Goal: Information Seeking & Learning: Learn about a topic

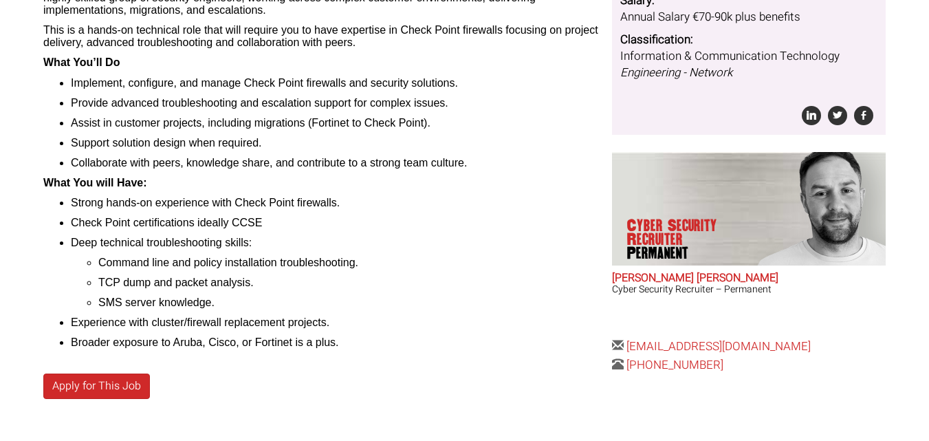
scroll to position [392, 0]
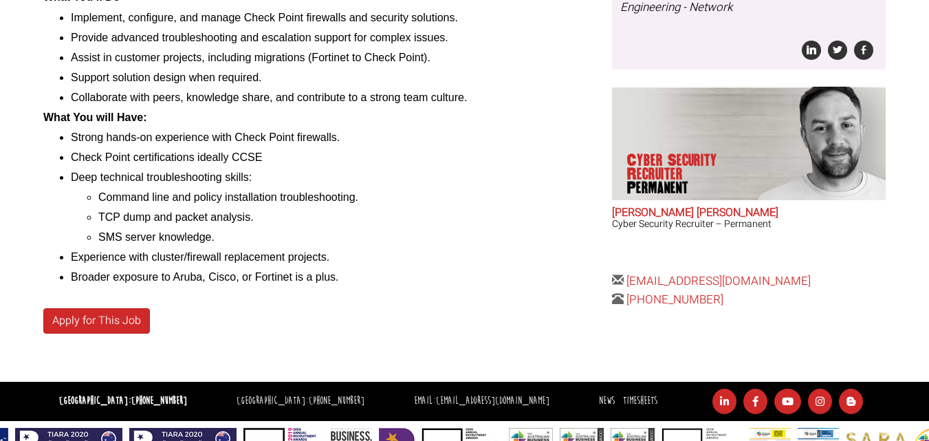
click at [276, 300] on div "Network Security Engineer- [GEOGRAPHIC_DATA] €70-90k with benefits **Please not…" at bounding box center [322, 84] width 568 height 593
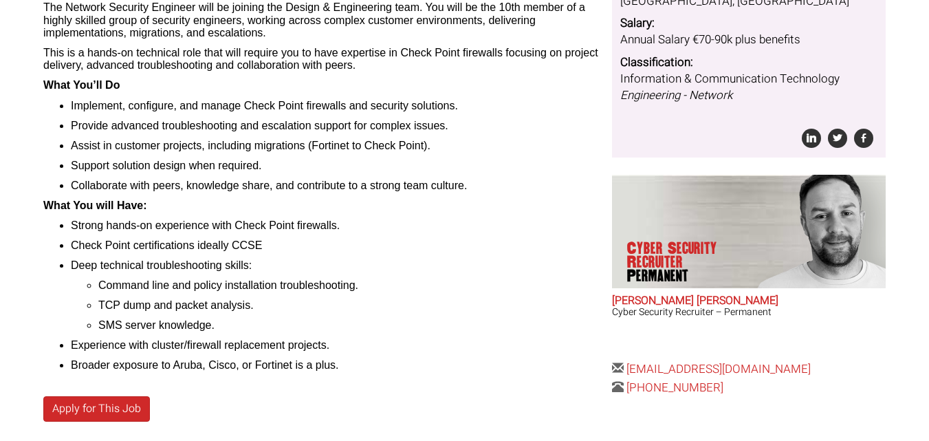
scroll to position [284, 0]
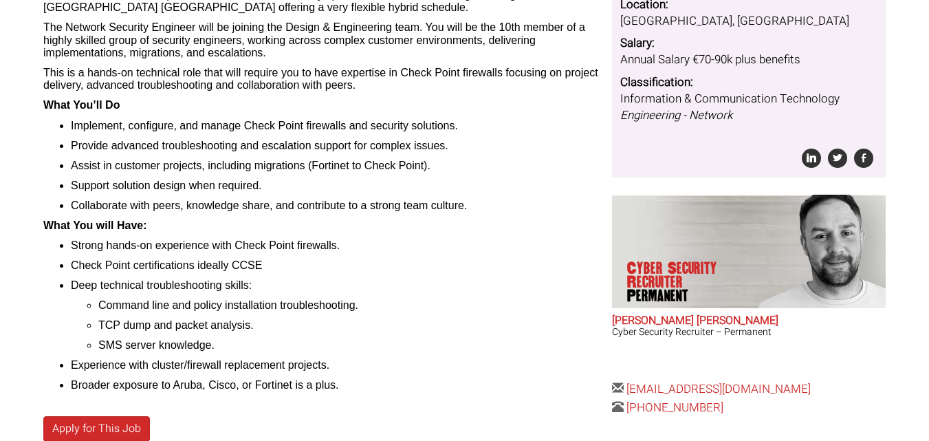
click at [274, 370] on li "Experience with cluster/firewall replacement projects." at bounding box center [336, 365] width 531 height 12
click at [272, 385] on li "Broader exposure to Aruba, Cisco, or Fortinet is a plus." at bounding box center [336, 385] width 531 height 12
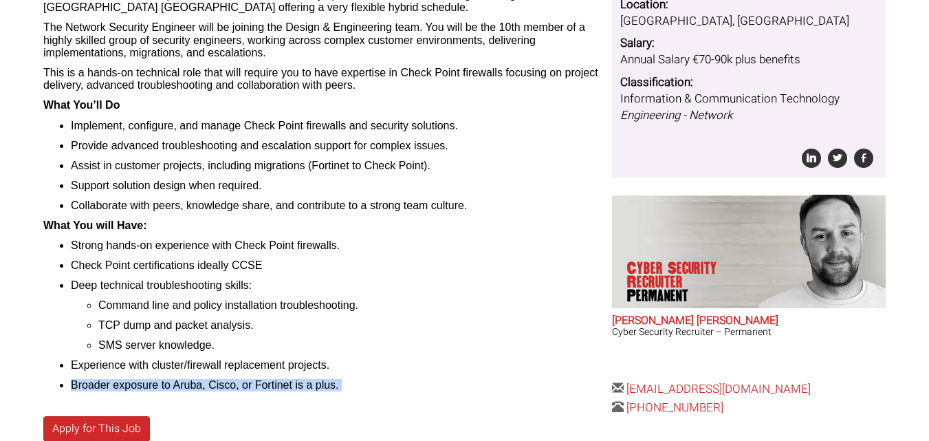
click at [272, 385] on li "Broader exposure to Aruba, Cisco, or Fortinet is a plus." at bounding box center [336, 385] width 531 height 12
drag, startPoint x: 216, startPoint y: 335, endPoint x: 203, endPoint y: 342, distance: 14.5
click at [203, 342] on ul "Command line and policy installation troubleshooting. TCP dump and packet analy…" at bounding box center [336, 325] width 531 height 53
click at [203, 342] on li "SMS server knowledge." at bounding box center [349, 345] width 503 height 12
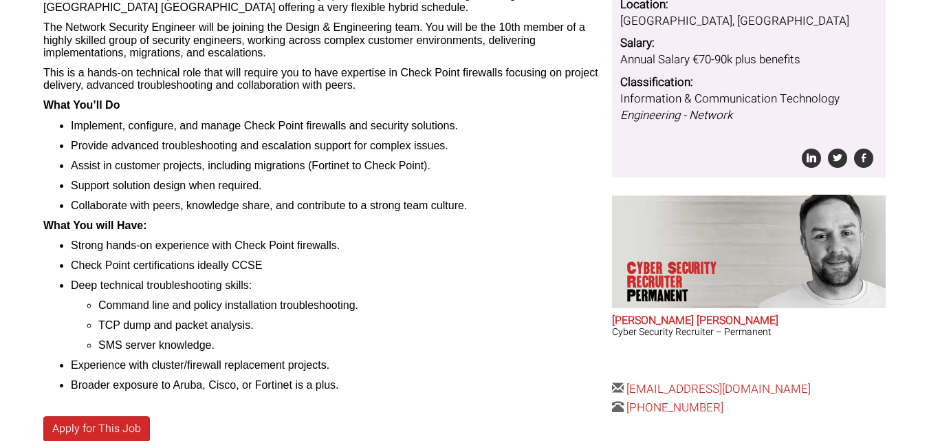
click at [201, 319] on li "TCP dump and packet analysis." at bounding box center [349, 325] width 503 height 12
click at [212, 307] on li "Command line and policy installation troubleshooting." at bounding box center [349, 305] width 503 height 12
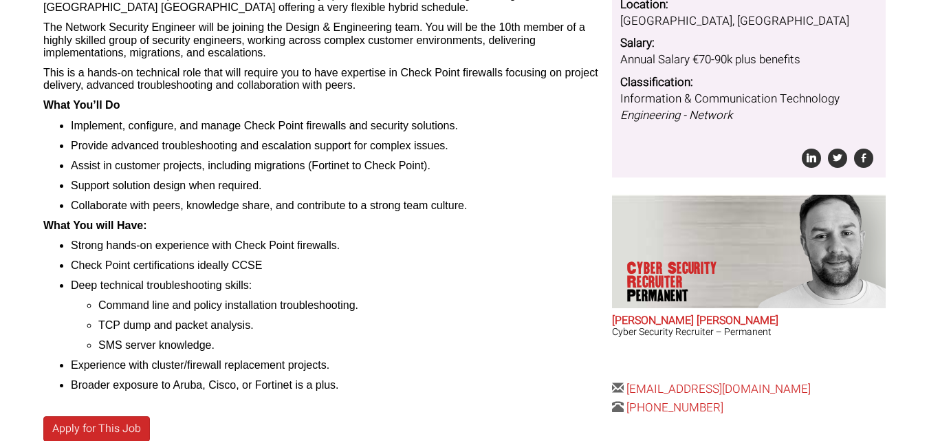
click at [212, 307] on li "Command line and policy installation troubleshooting." at bounding box center [349, 305] width 503 height 12
click at [205, 275] on ul "Strong hands-on experience with Check Point firewalls. Check Point certificatio…" at bounding box center [322, 315] width 558 height 153
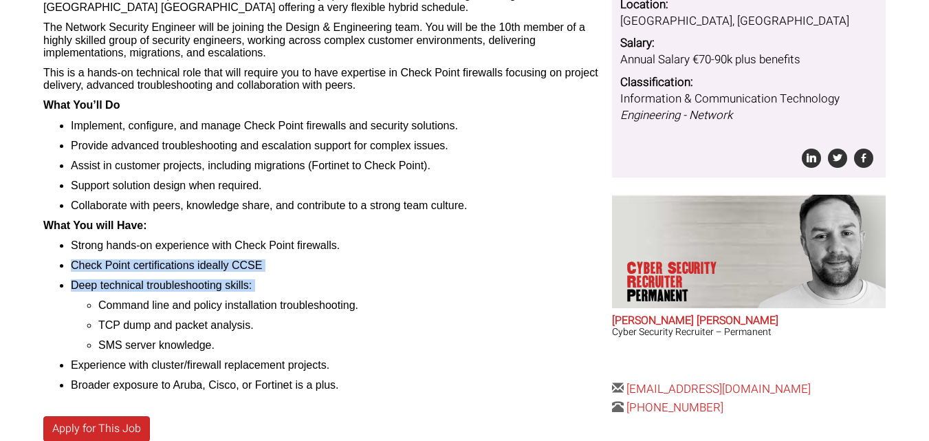
drag, startPoint x: 205, startPoint y: 275, endPoint x: 211, endPoint y: 260, distance: 16.3
click at [211, 260] on ul "Strong hands-on experience with Check Point firewalls. Check Point certificatio…" at bounding box center [322, 315] width 558 height 153
click at [212, 259] on li "Check Point certifications ideally CCSE" at bounding box center [336, 265] width 531 height 12
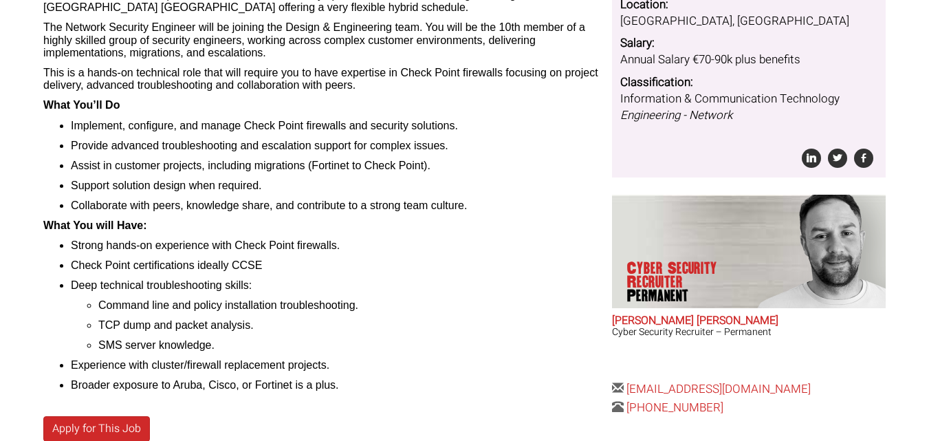
click at [224, 243] on li "Strong hands-on experience with Check Point firewalls." at bounding box center [336, 245] width 531 height 12
click at [220, 201] on li "Collaborate with peers, knowledge share, and contribute to a strong team cultur…" at bounding box center [336, 205] width 531 height 12
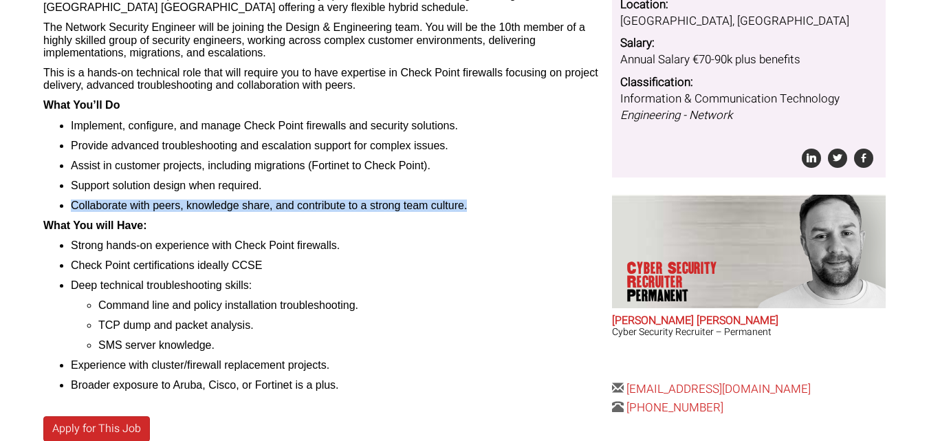
click at [220, 201] on li "Collaborate with peers, knowledge share, and contribute to a strong team cultur…" at bounding box center [336, 205] width 531 height 12
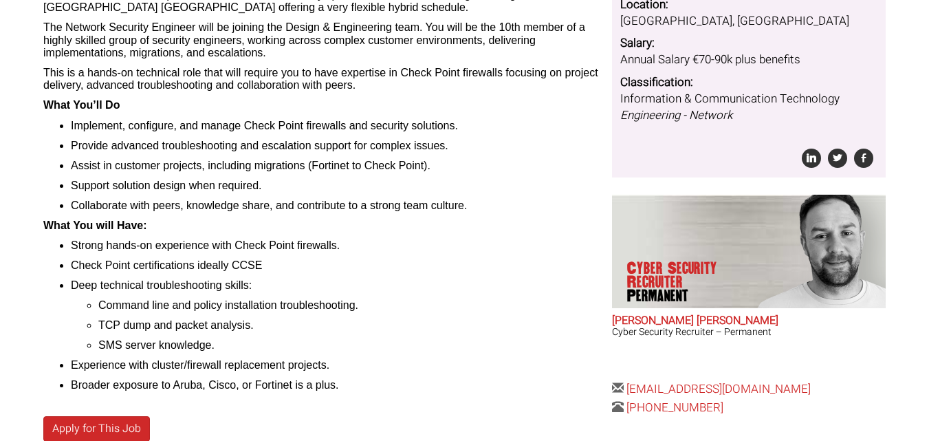
click at [231, 173] on ul "Implement, configure, and manage Check Point firewalls and security solutions. …" at bounding box center [322, 166] width 558 height 93
click at [236, 162] on li "Assist in customer projects, including migrations (Fortinet to Check Point)." at bounding box center [336, 165] width 531 height 12
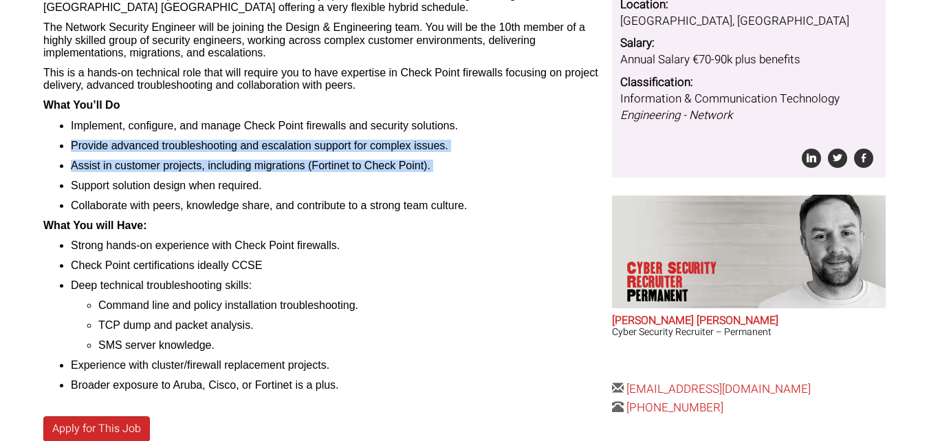
drag, startPoint x: 236, startPoint y: 162, endPoint x: 246, endPoint y: 140, distance: 23.7
click at [246, 140] on ul "Implement, configure, and manage Check Point firewalls and security solutions. …" at bounding box center [322, 166] width 558 height 93
click at [247, 140] on li "Provide advanced troubleshooting and escalation support for complex issues." at bounding box center [336, 146] width 531 height 12
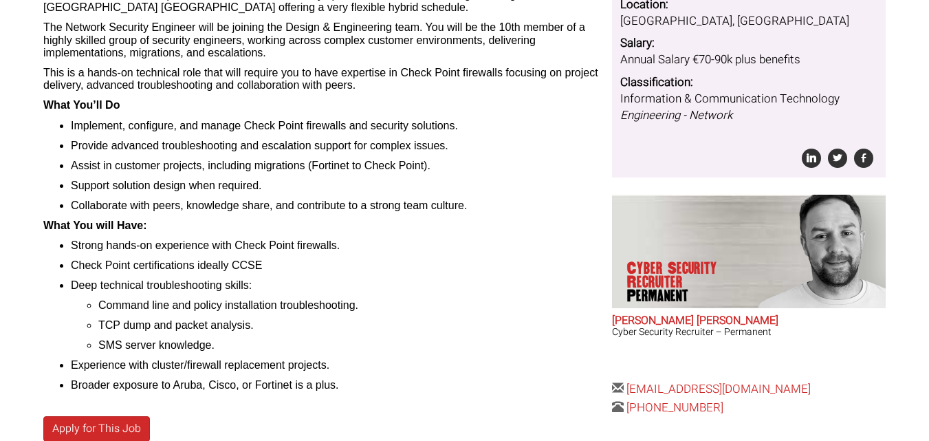
click at [253, 126] on li "Implement, configure, and manage Check Point firewalls and security solutions." at bounding box center [336, 126] width 531 height 12
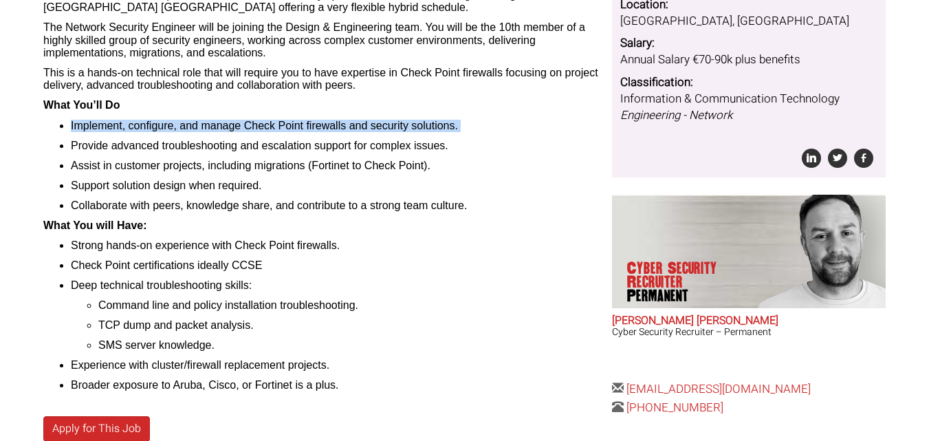
click at [253, 126] on li "Implement, configure, and manage Check Point firewalls and security solutions." at bounding box center [336, 126] width 531 height 12
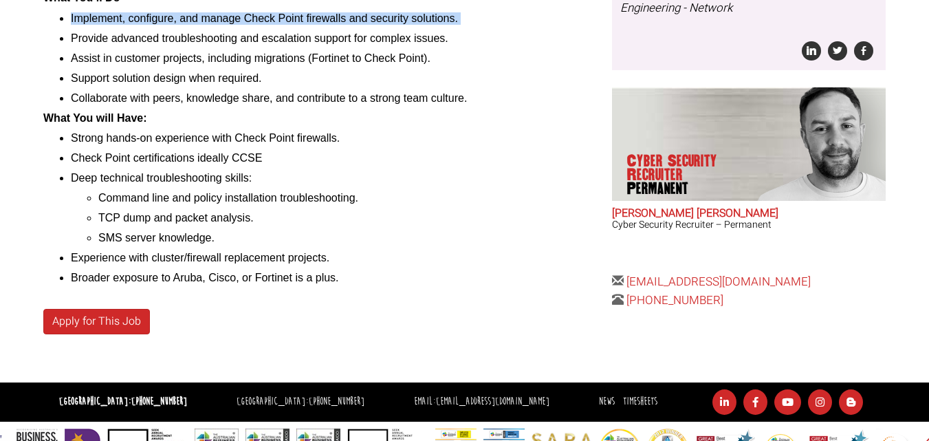
scroll to position [395, 0]
